Goal: Information Seeking & Learning: Learn about a topic

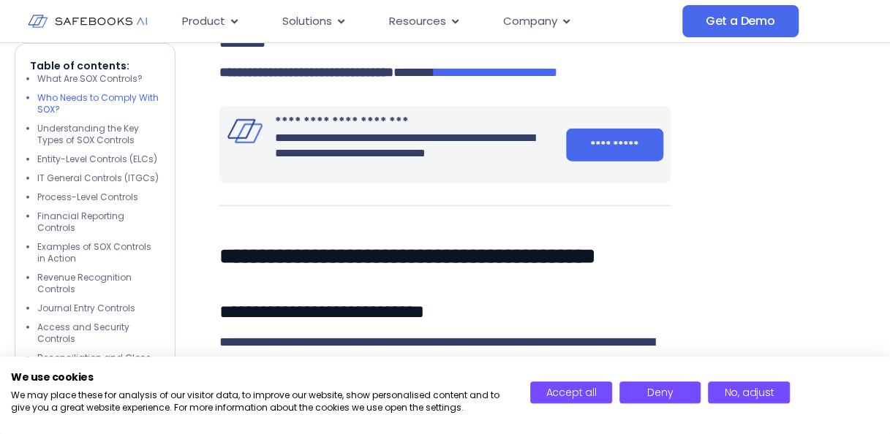
scroll to position [1710, 0]
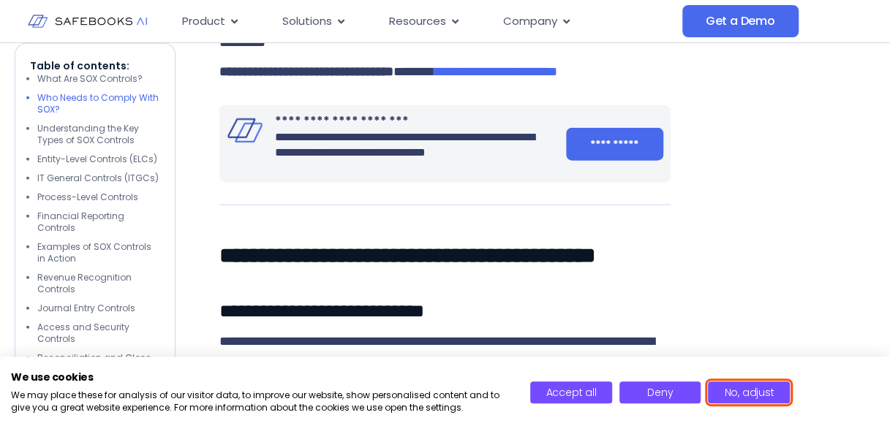
click at [731, 389] on span "No, adjust" at bounding box center [749, 392] width 50 height 15
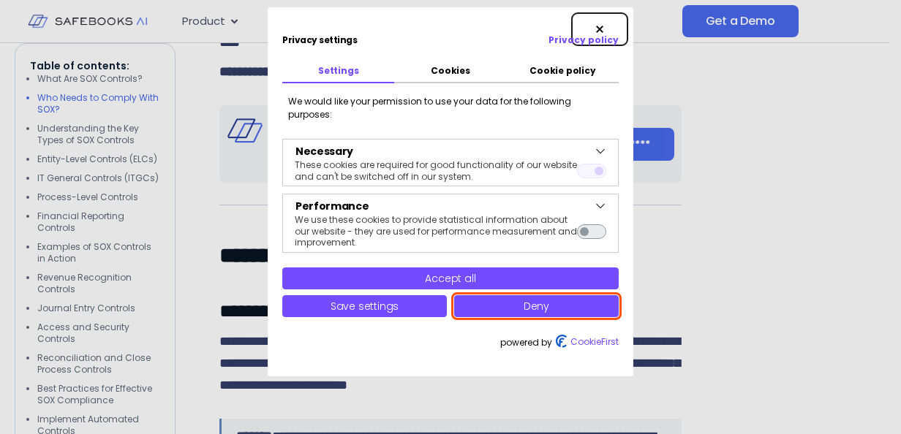
click at [554, 297] on button "Deny" at bounding box center [536, 306] width 165 height 22
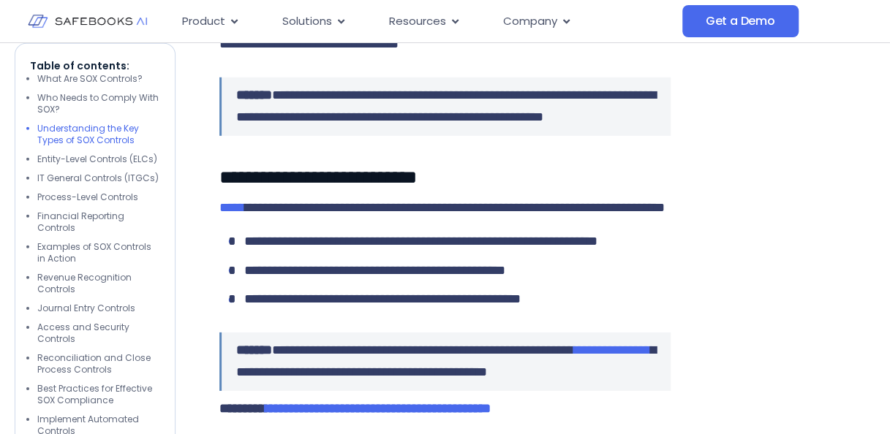
scroll to position [2102, 0]
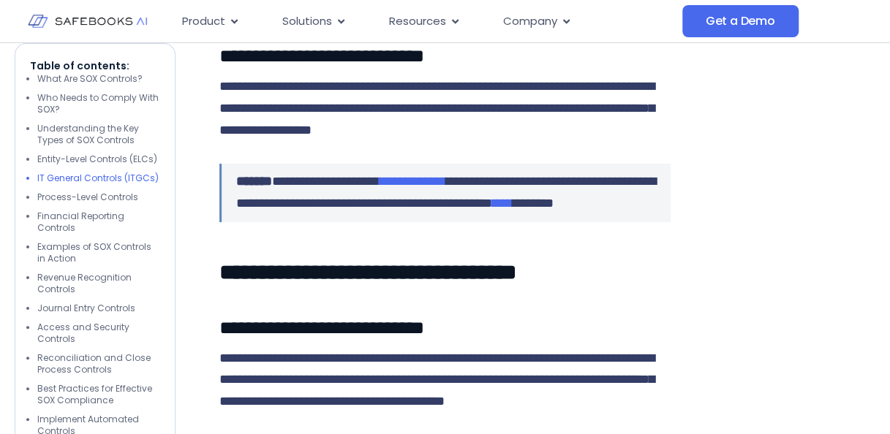
scroll to position [2691, 0]
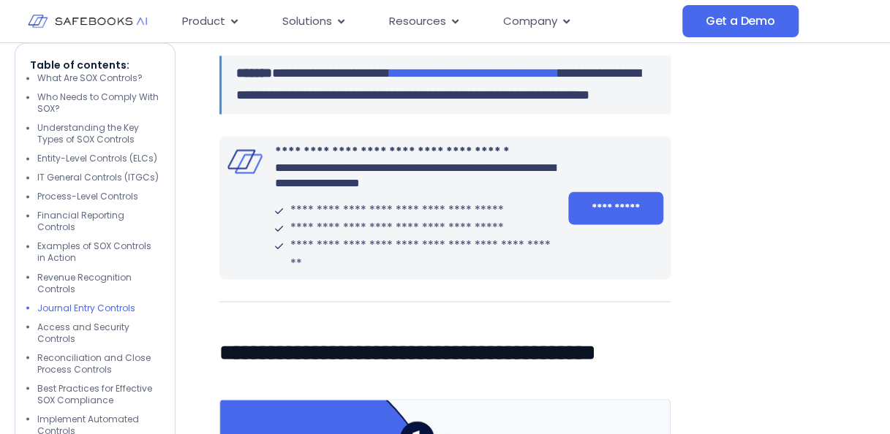
scroll to position [3739, 0]
